Goal: Transaction & Acquisition: Purchase product/service

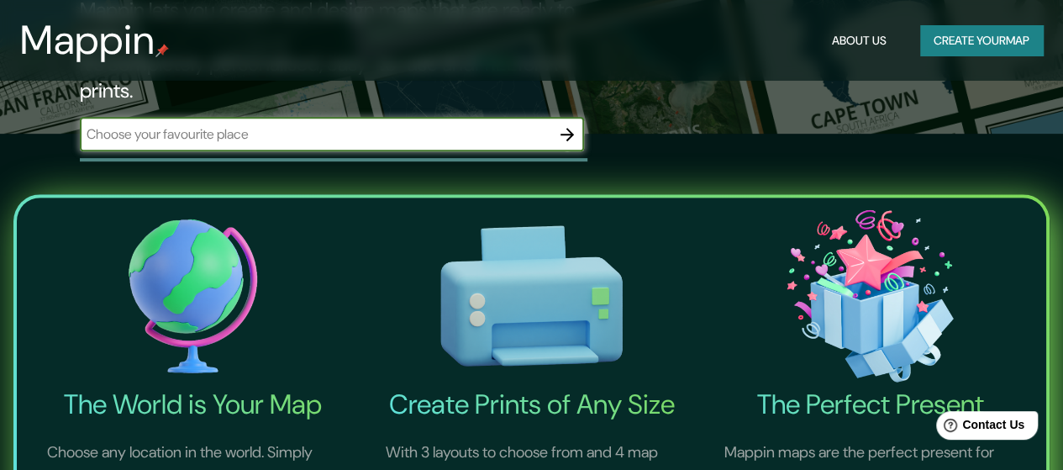
scroll to position [84, 0]
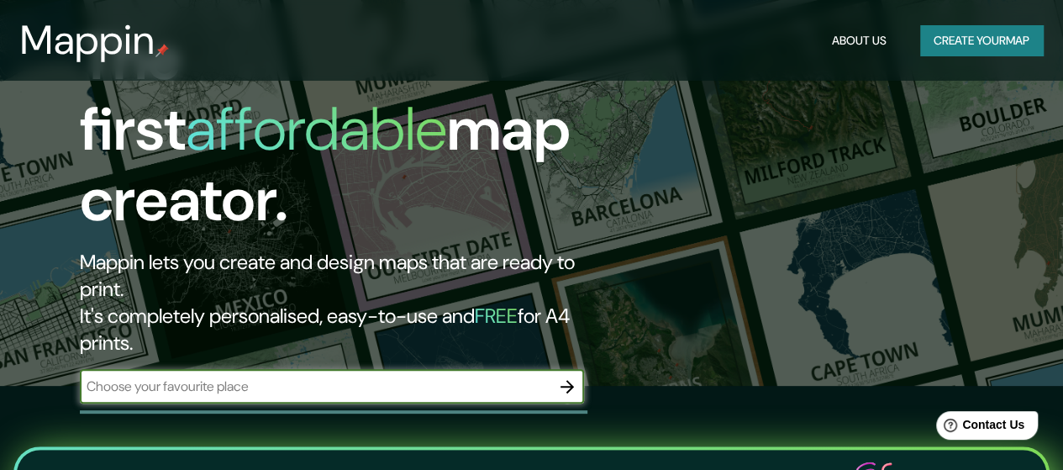
click at [970, 45] on button "Create your map" at bounding box center [981, 40] width 123 height 31
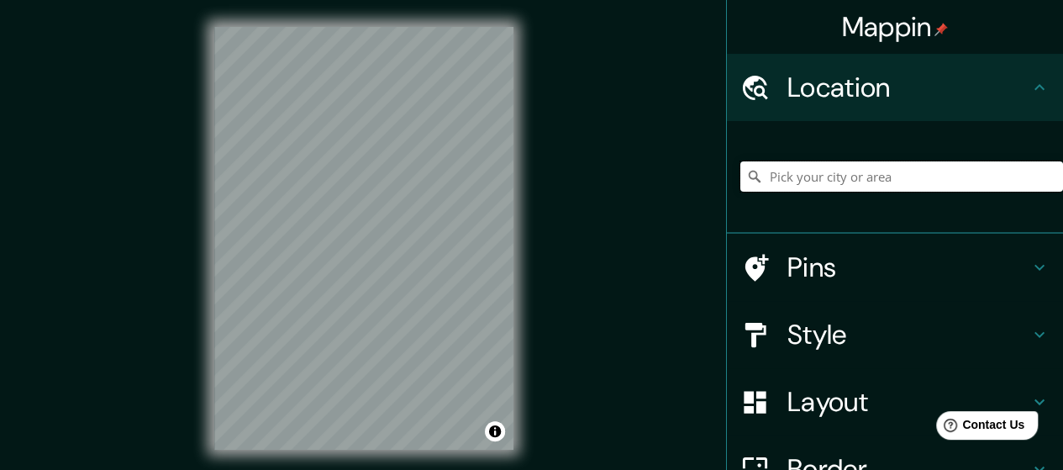
click at [881, 180] on input "Pick your city or area" at bounding box center [901, 176] width 323 height 30
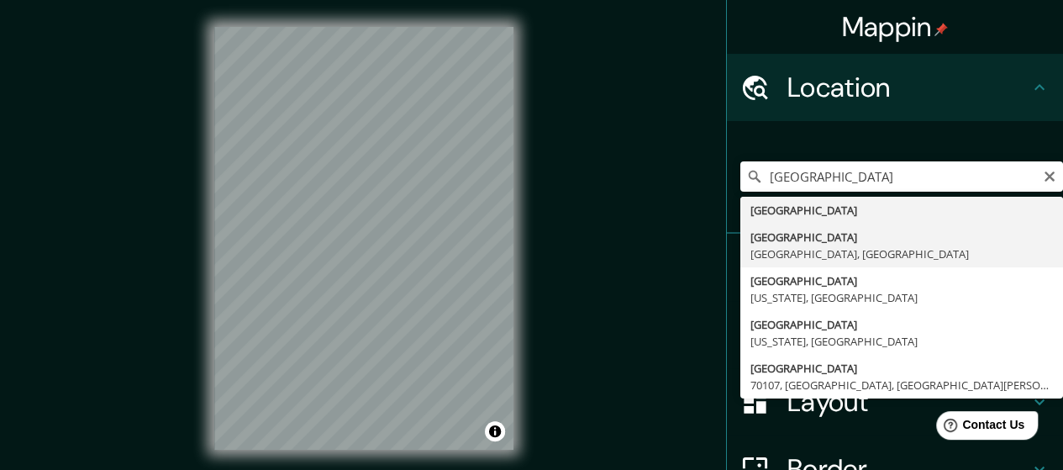
type input "[GEOGRAPHIC_DATA], [GEOGRAPHIC_DATA], [GEOGRAPHIC_DATA]"
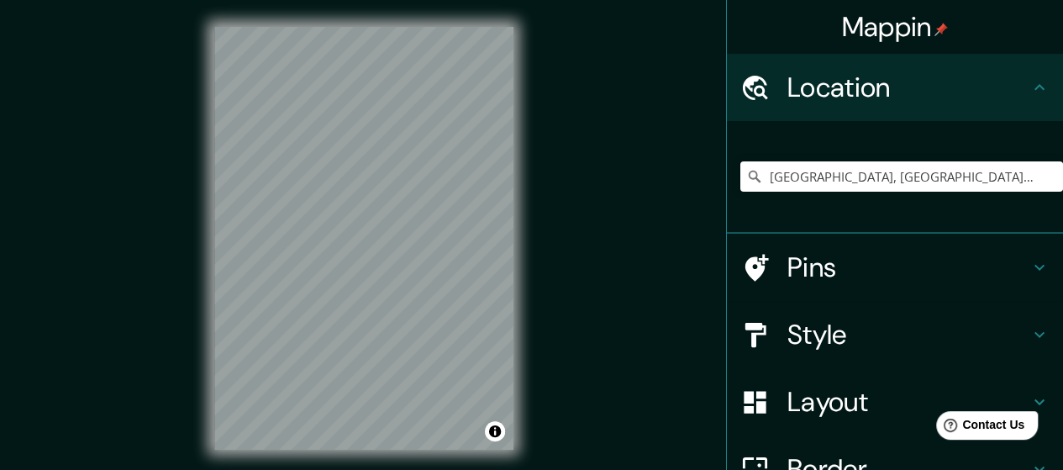
click at [1029, 272] on icon at bounding box center [1039, 267] width 20 height 20
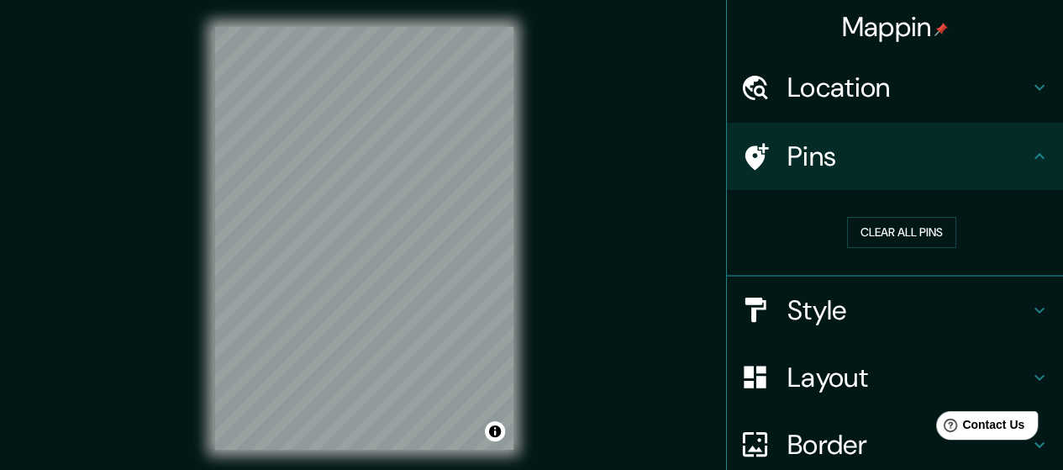
click at [923, 313] on h4 "Style" at bounding box center [908, 310] width 242 height 34
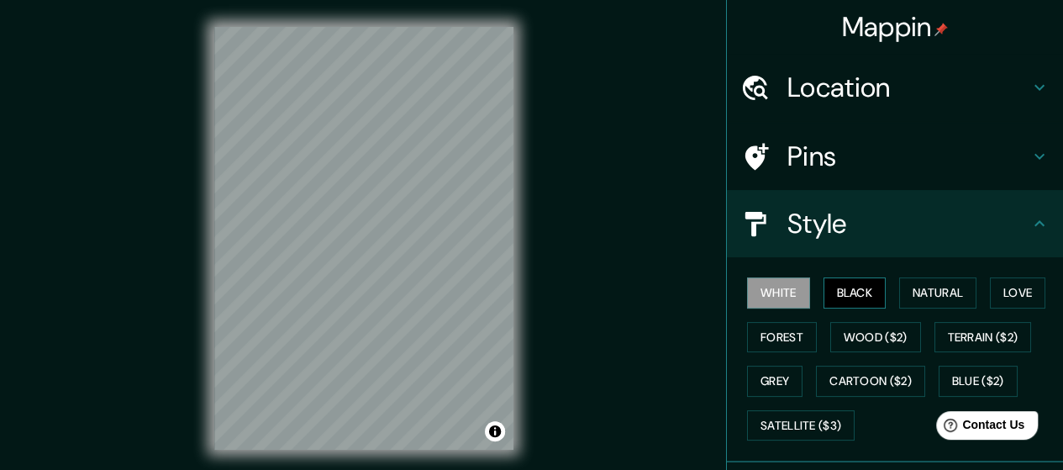
click at [847, 293] on button "Black" at bounding box center [854, 292] width 63 height 31
click at [916, 297] on button "Natural" at bounding box center [937, 292] width 77 height 31
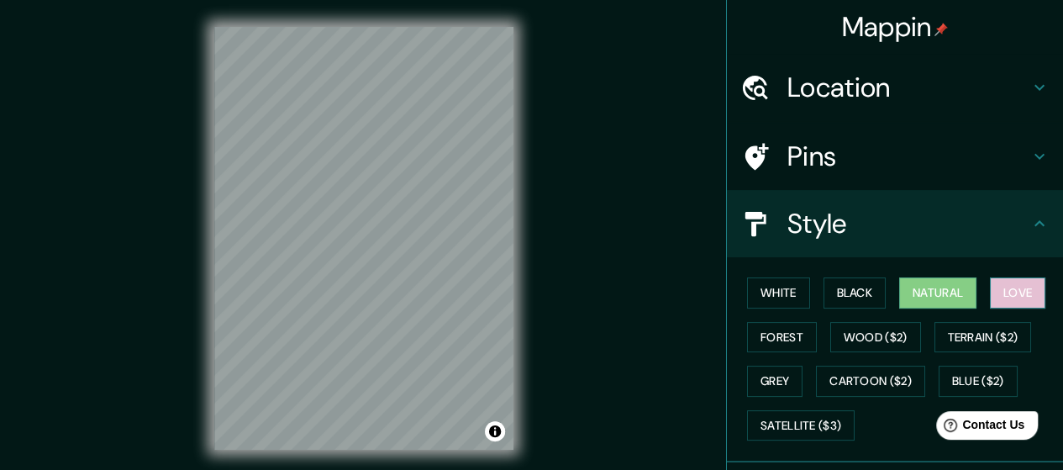
click at [1016, 305] on button "Love" at bounding box center [1017, 292] width 55 height 31
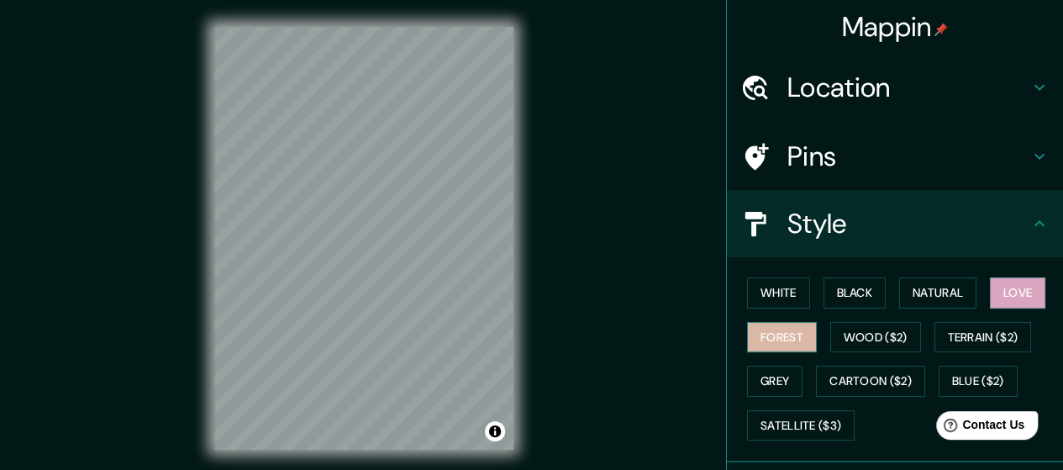
click at [769, 329] on button "Forest" at bounding box center [782, 337] width 70 height 31
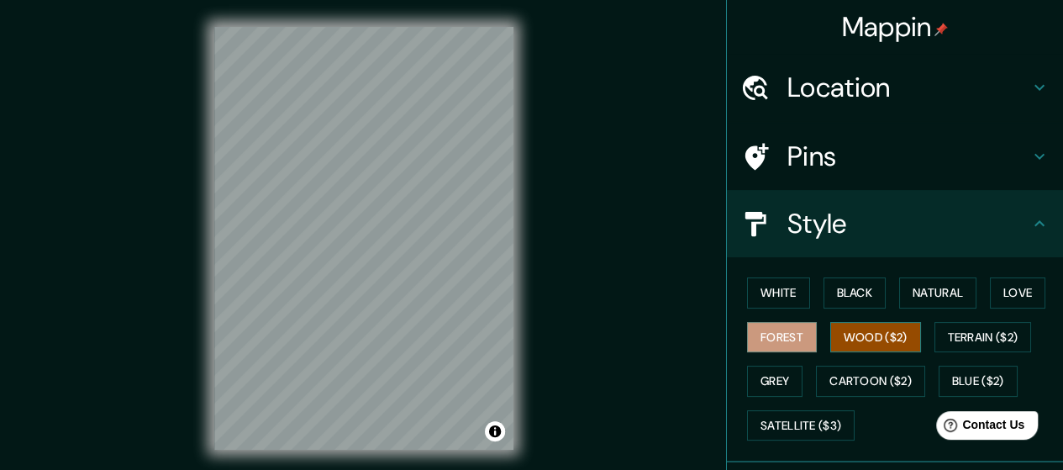
click at [855, 339] on button "Wood ($2)" at bounding box center [875, 337] width 91 height 31
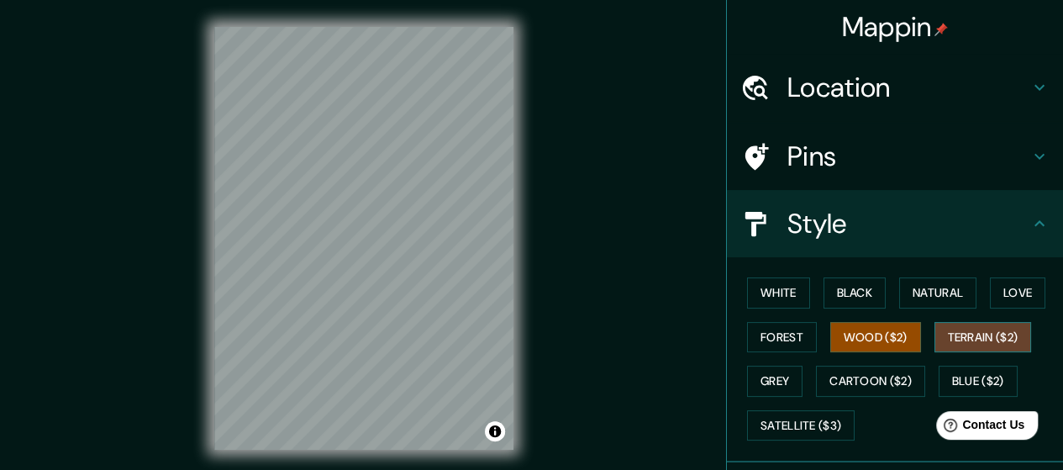
click at [976, 339] on button "Terrain ($2)" at bounding box center [982, 337] width 97 height 31
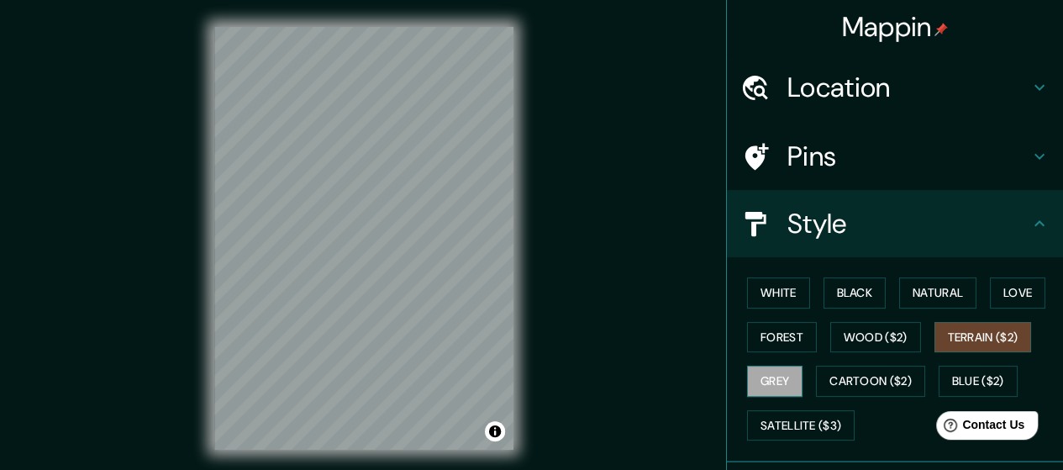
click at [755, 376] on button "Grey" at bounding box center [774, 381] width 55 height 31
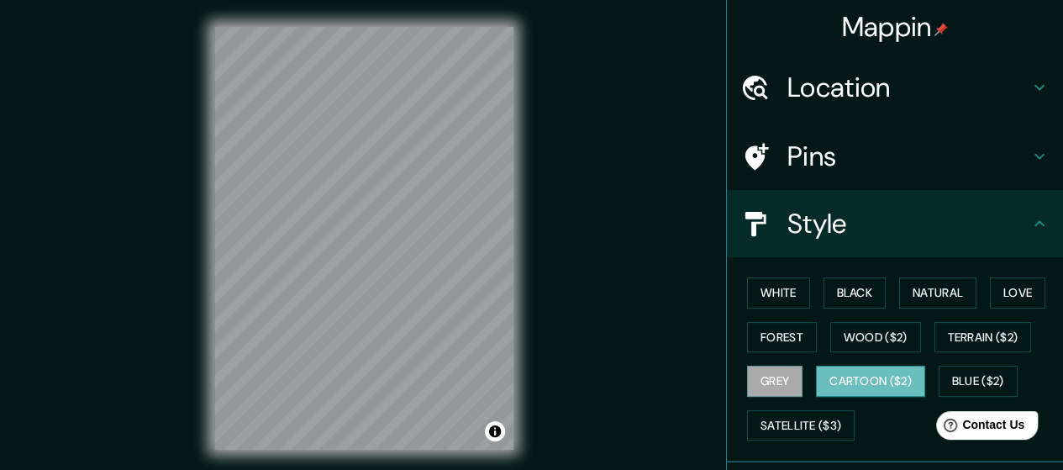
click at [831, 376] on button "Cartoon ($2)" at bounding box center [870, 381] width 109 height 31
click at [965, 384] on button "Blue ($2)" at bounding box center [978, 381] width 79 height 31
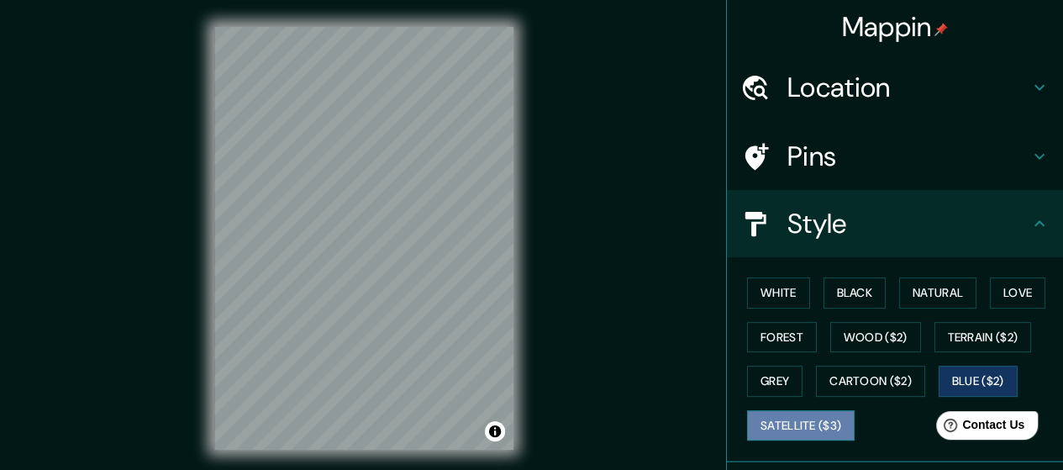
click at [780, 421] on button "Satellite ($3)" at bounding box center [801, 425] width 108 height 31
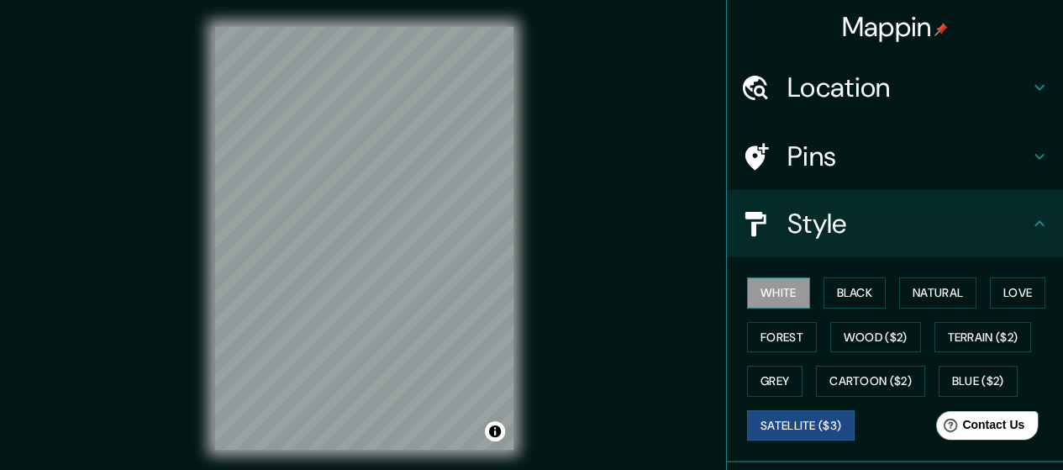
click at [766, 294] on button "White" at bounding box center [778, 292] width 63 height 31
click at [1029, 92] on icon at bounding box center [1039, 87] width 20 height 20
